Goal: Task Accomplishment & Management: Manage account settings

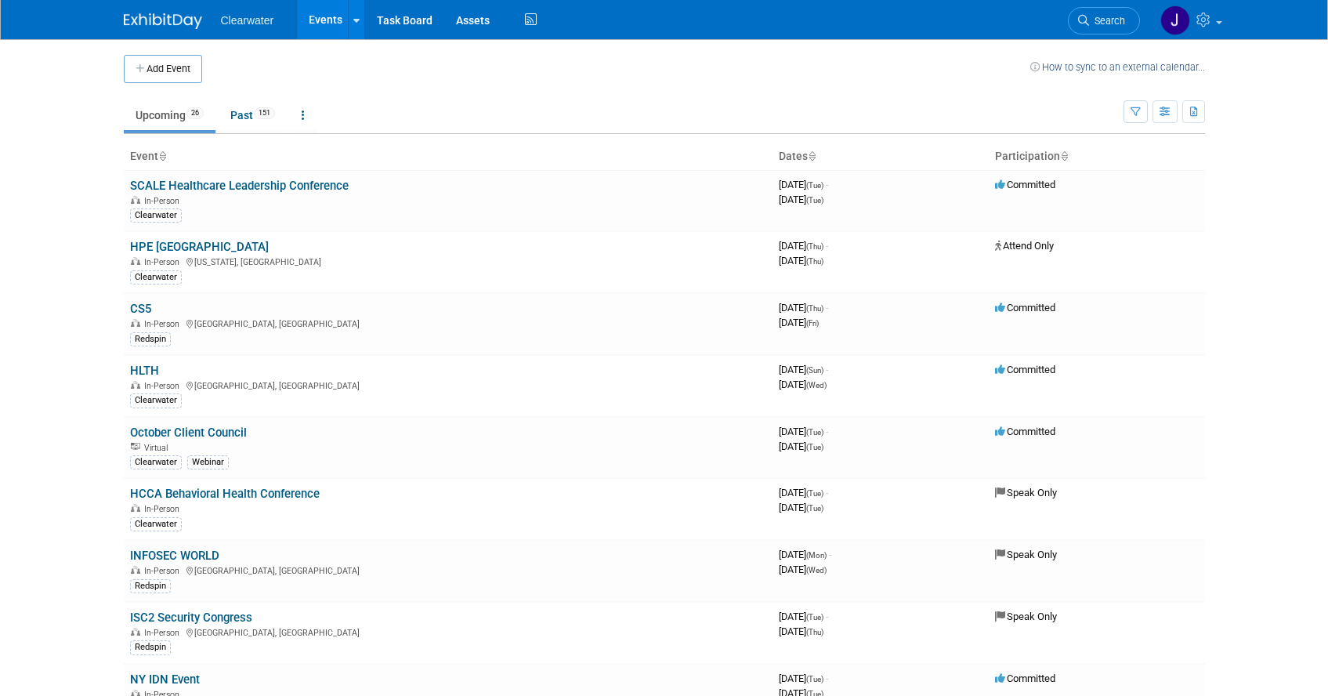
click at [170, 150] on th "Event" at bounding box center [448, 156] width 649 height 27
click at [165, 152] on icon at bounding box center [162, 157] width 8 height 10
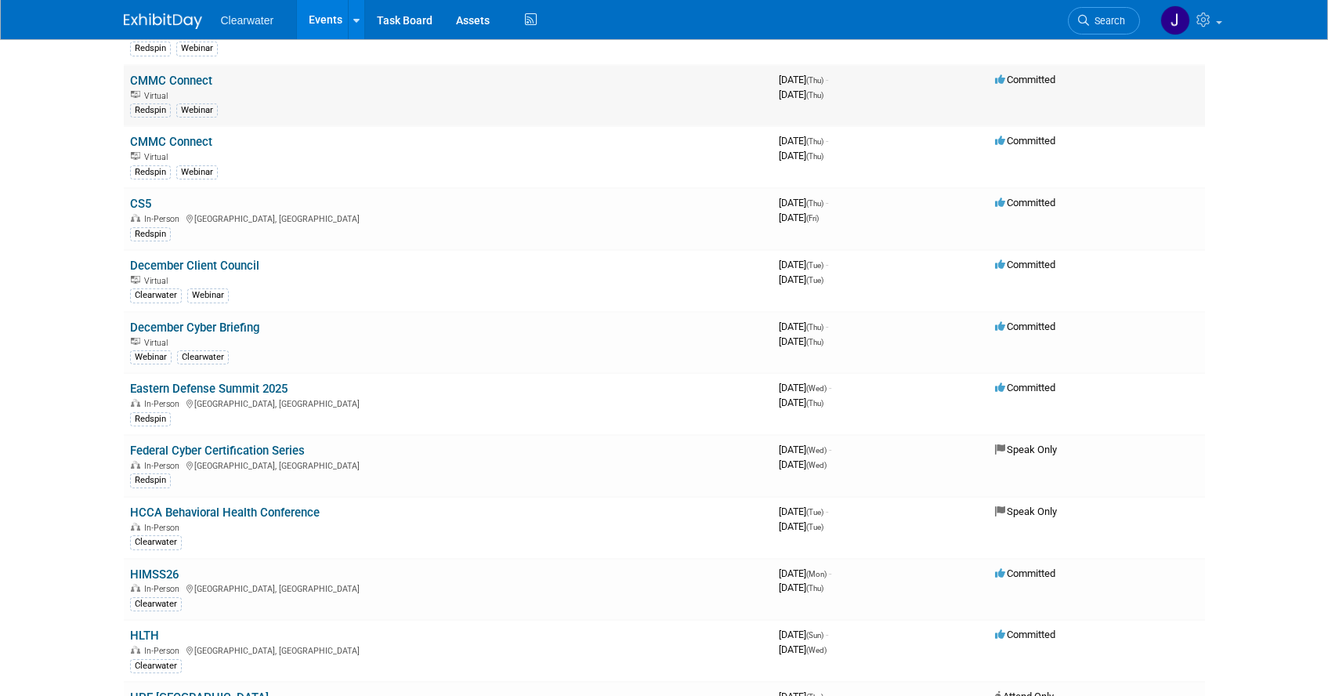
scroll to position [355, 0]
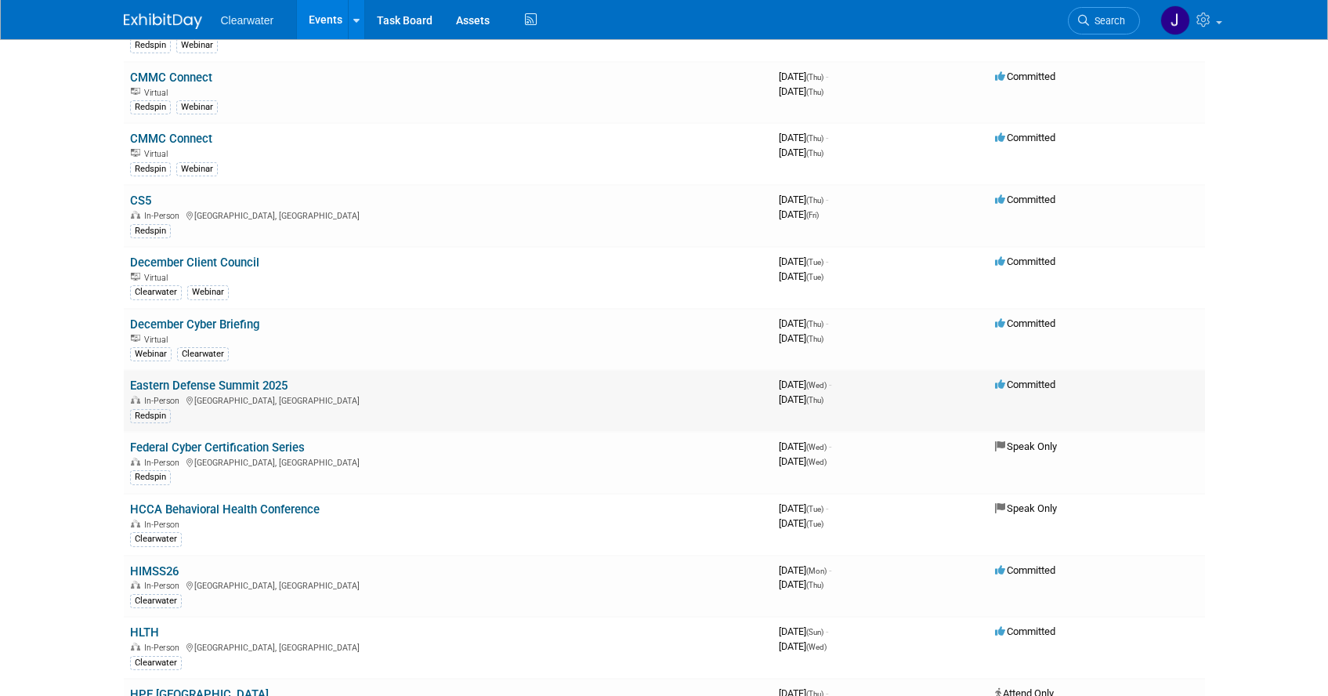
click at [252, 387] on link "Eastern Defense Summit 2025" at bounding box center [209, 386] width 158 height 14
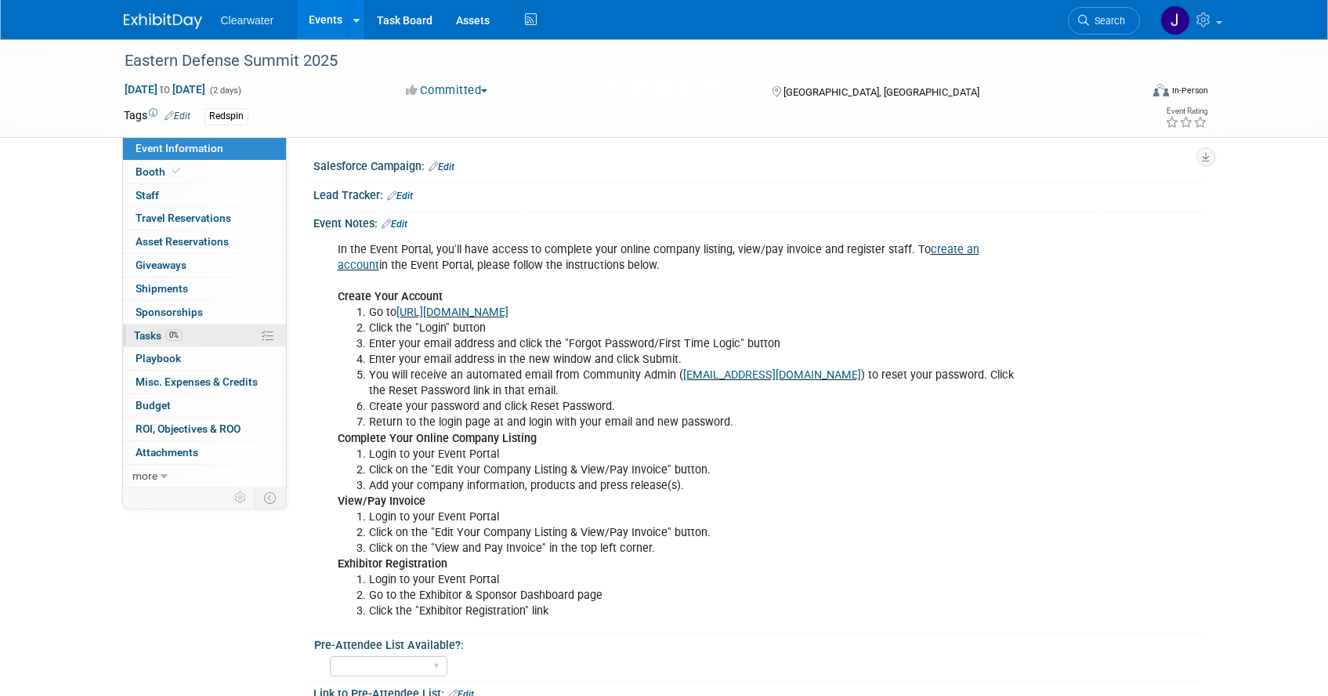
click at [154, 338] on span "Tasks 0%" at bounding box center [158, 335] width 49 height 13
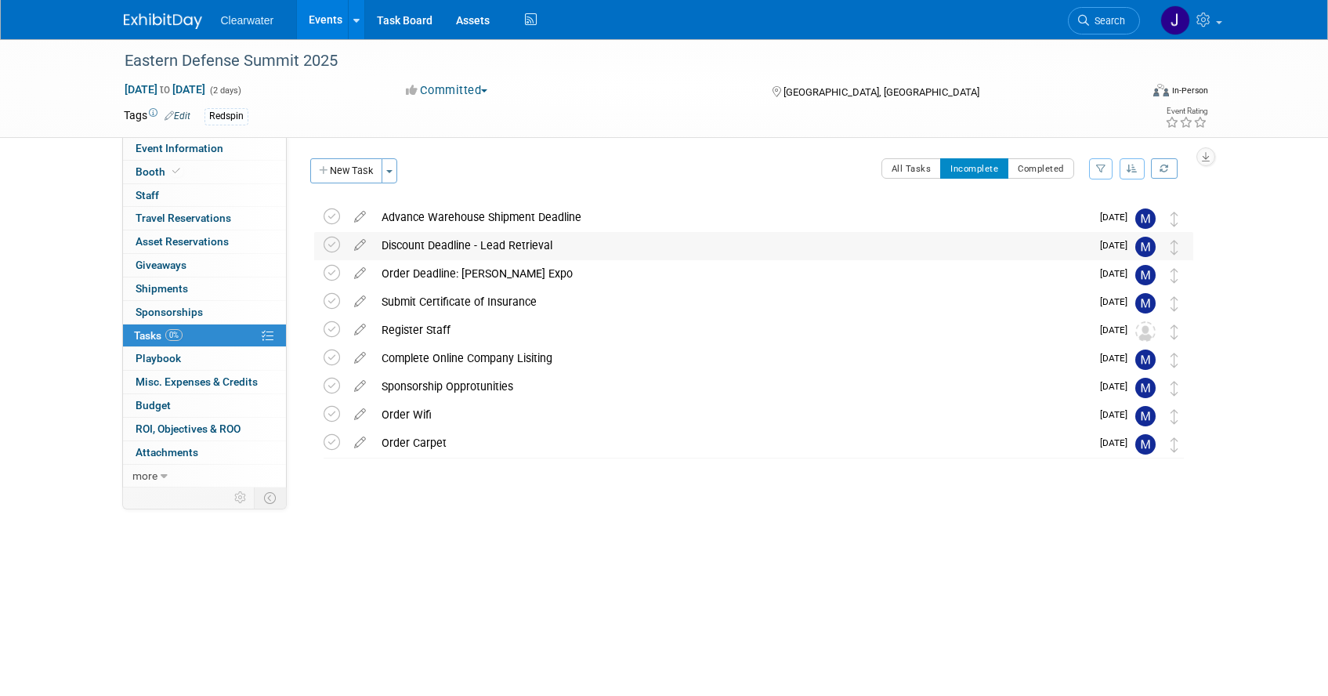
click at [431, 242] on div "Discount Deadline - Lead Retrieval" at bounding box center [732, 245] width 717 height 27
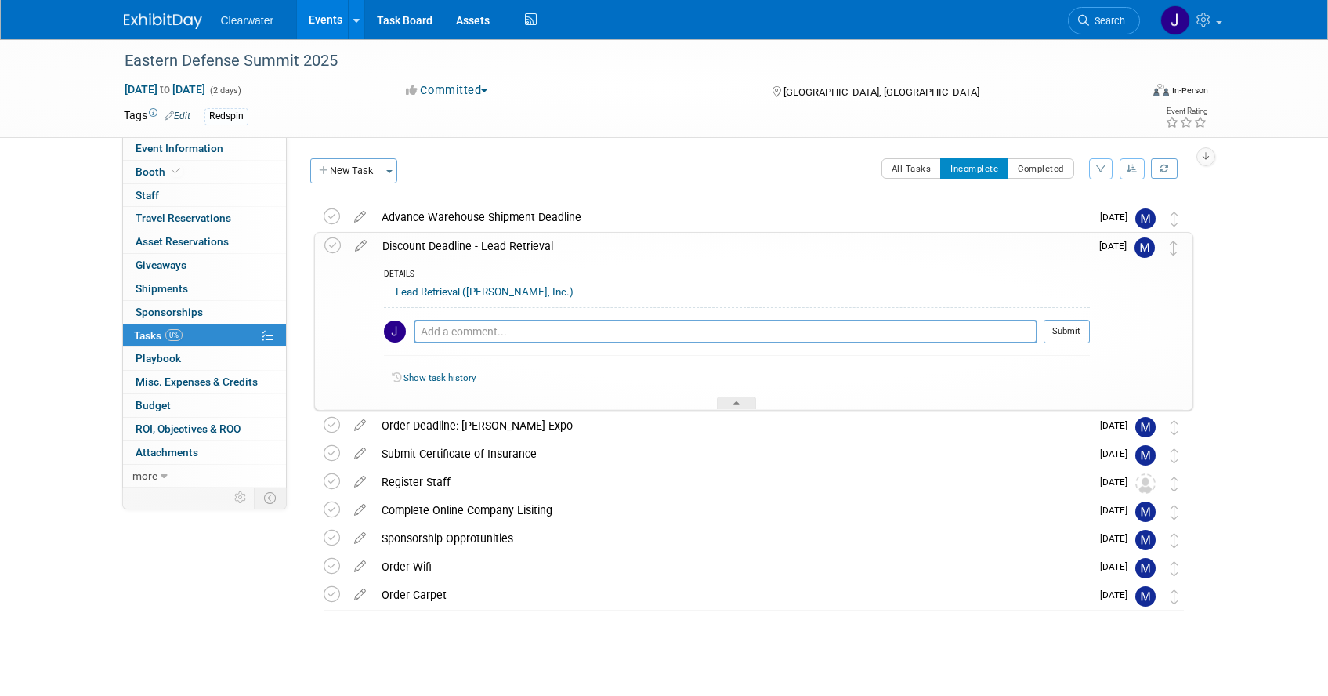
click at [467, 297] on link "Lead Retrieval ([PERSON_NAME], Inc.)" at bounding box center [485, 292] width 178 height 12
click at [469, 289] on link "Lead Retrieval ([PERSON_NAME], Inc.)" at bounding box center [485, 292] width 178 height 12
click at [448, 432] on div "Order Deadline: [PERSON_NAME] Expo" at bounding box center [732, 425] width 717 height 27
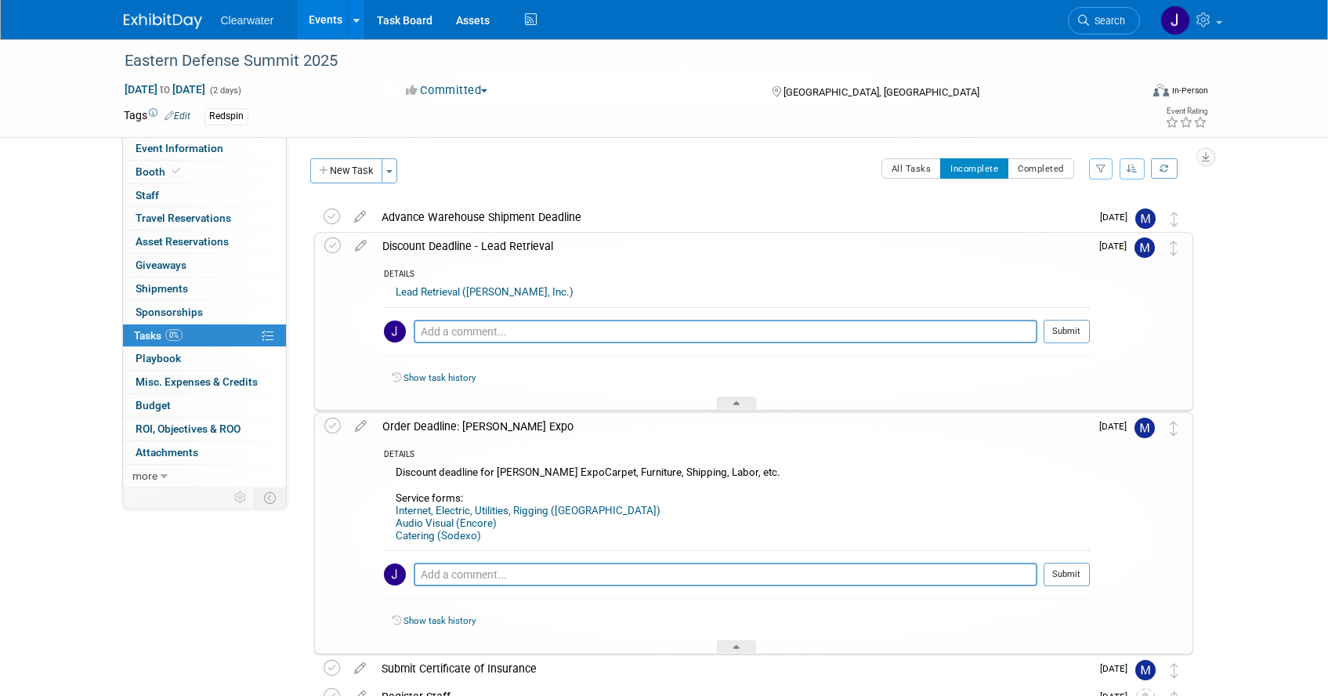
click at [577, 151] on div "Salesforce Campaign: Edit Lead Tracker: Edit Event Notes: Edit In the Event Por…" at bounding box center [746, 312] width 918 height 350
click at [611, 192] on td "All Tasks Incomplete Completed Filter by Assignee -- Select Assignee -- All una…" at bounding box center [800, 176] width 788 height 37
